Goal: Information Seeking & Learning: Learn about a topic

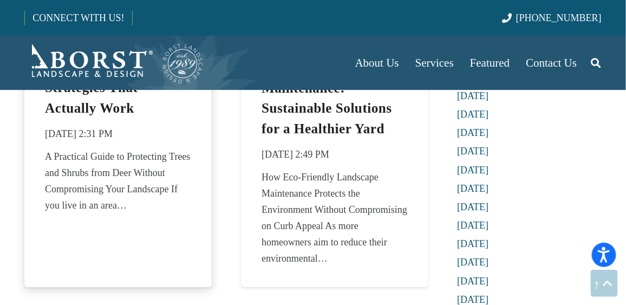
scroll to position [596, 0]
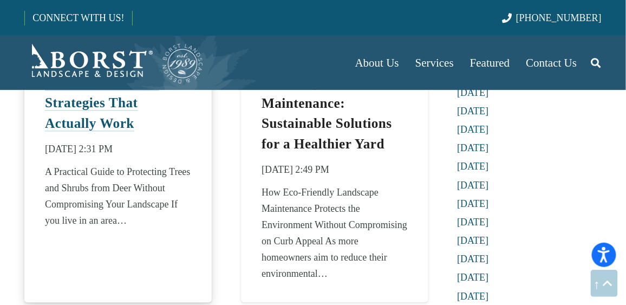
click at [84, 121] on link "Protecting Trees and Shrubs from Deer: Strategies That Actually Work" at bounding box center [108, 93] width 126 height 76
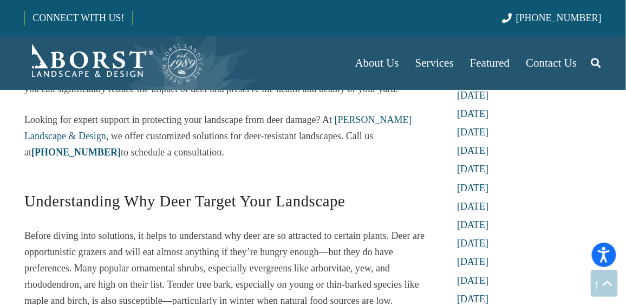
scroll to position [812, 0]
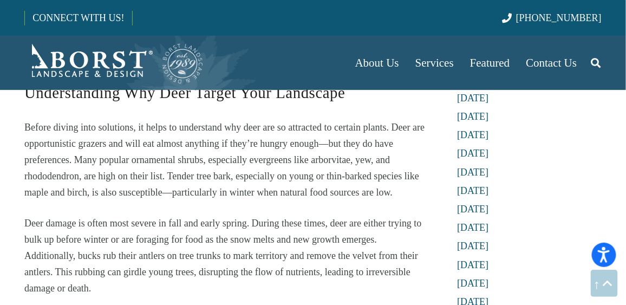
click at [167, 174] on span "Before diving into solutions, it helps to understand why deer are so attracted …" at bounding box center [224, 160] width 400 height 76
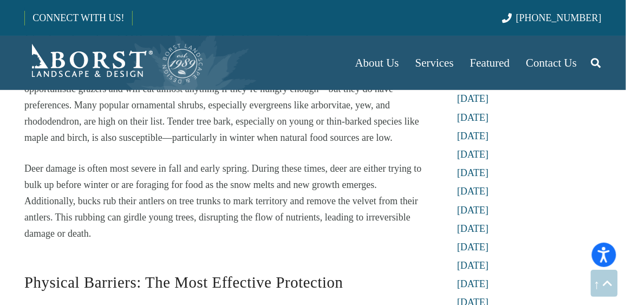
scroll to position [921, 0]
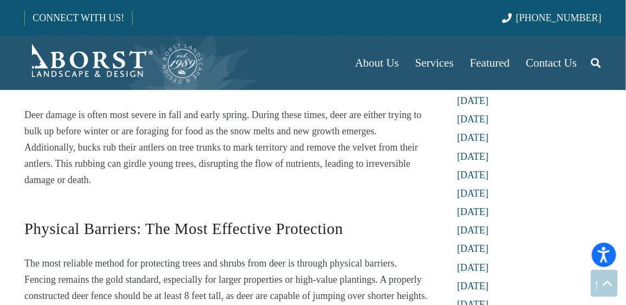
click at [249, 116] on span "Deer damage is often most severe in fall and early spring. During these times, …" at bounding box center [223, 147] width 398 height 76
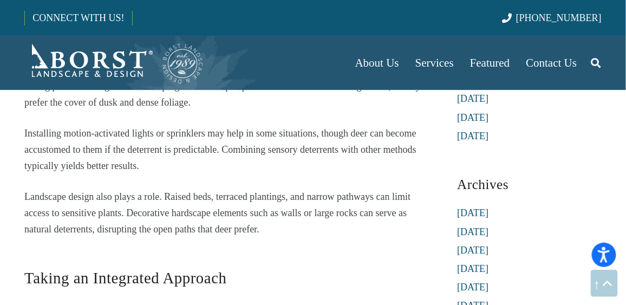
scroll to position [2329, 0]
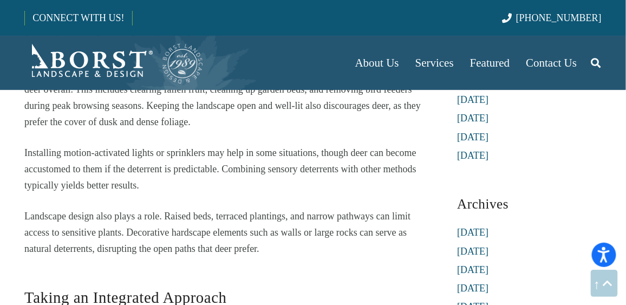
click at [320, 152] on span "Installing motion-activated lights or sprinklers may help in some situations, t…" at bounding box center [220, 168] width 392 height 43
click at [222, 169] on span "Installing motion-activated lights or sprinklers may help in some situations, t…" at bounding box center [220, 168] width 392 height 43
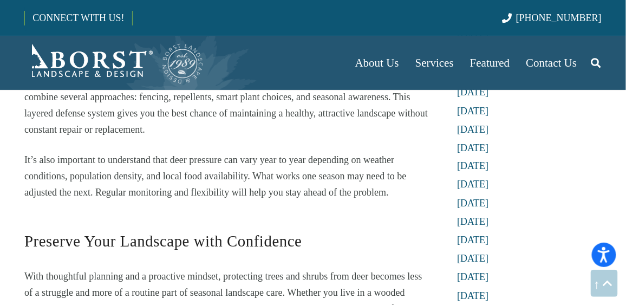
scroll to position [2600, 0]
